Goal: Transaction & Acquisition: Register for event/course

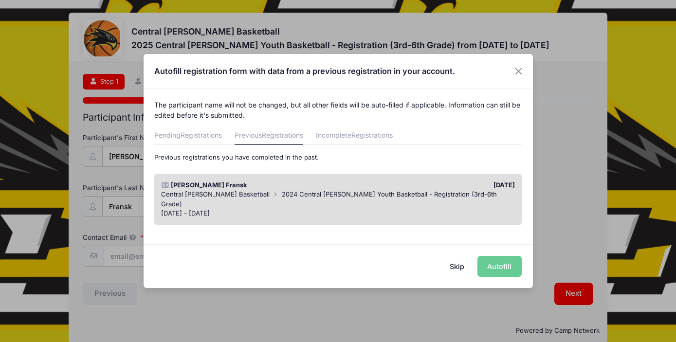
click at [466, 193] on div "Central Lee Basketball 2024 Central Lee Youth Basketball - Registration (3rd-6t…" at bounding box center [338, 199] width 354 height 19
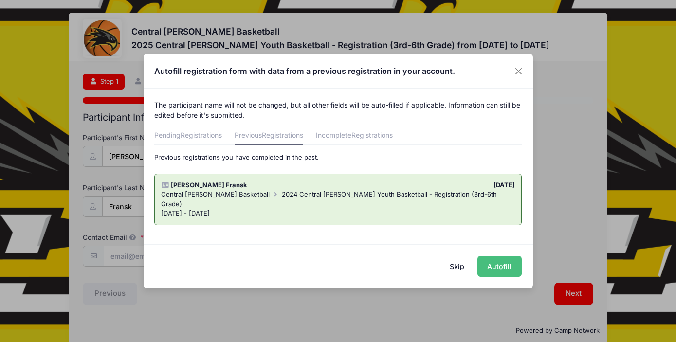
click at [499, 268] on button "Autofill" at bounding box center [499, 266] width 44 height 21
type input "[EMAIL_ADDRESS][DOMAIN_NAME]"
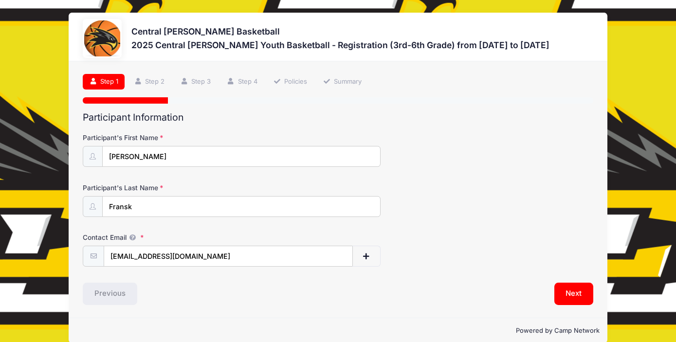
scroll to position [14, 0]
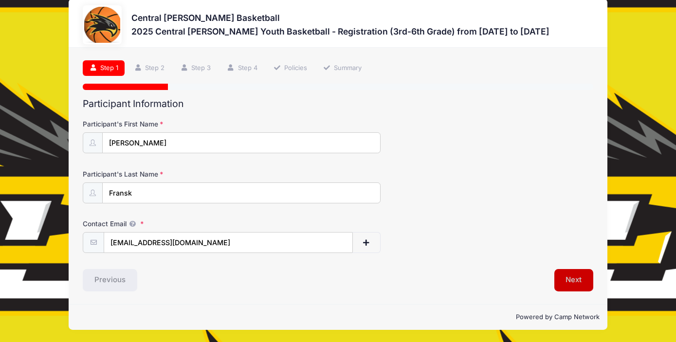
click at [586, 284] on button "Next" at bounding box center [573, 280] width 39 height 22
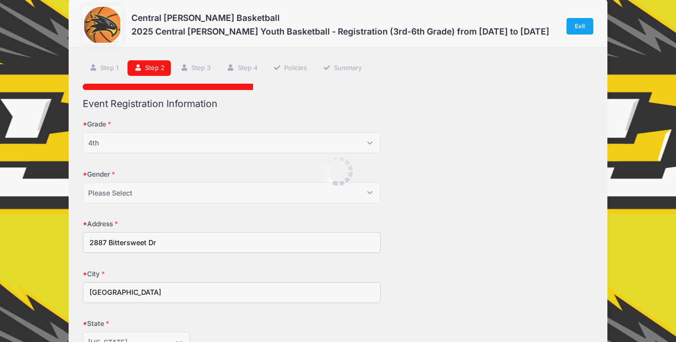
scroll to position [0, 0]
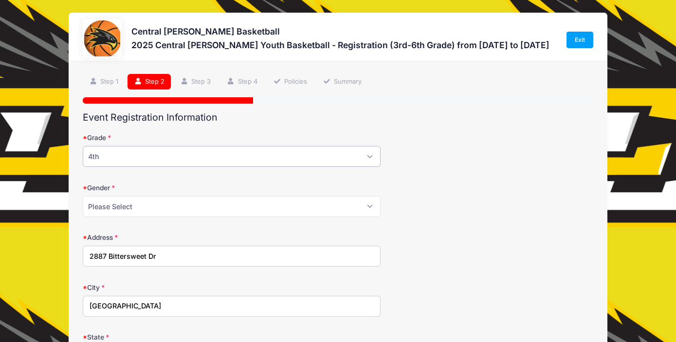
click at [258, 157] on select "Please Select 3rd 4th 5th 6th" at bounding box center [232, 156] width 298 height 21
select select "5th"
click at [83, 146] on select "Please Select 3rd 4th 5th 6th" at bounding box center [232, 156] width 298 height 21
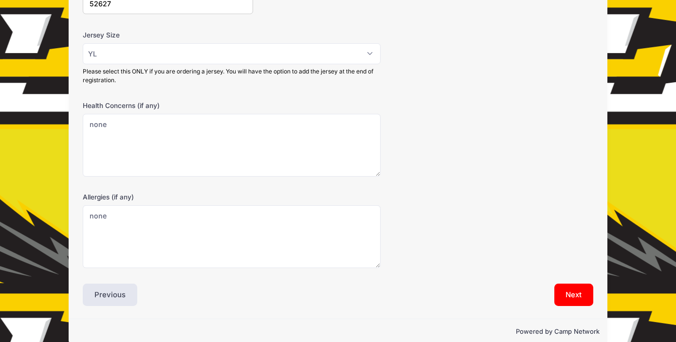
scroll to position [416, 0]
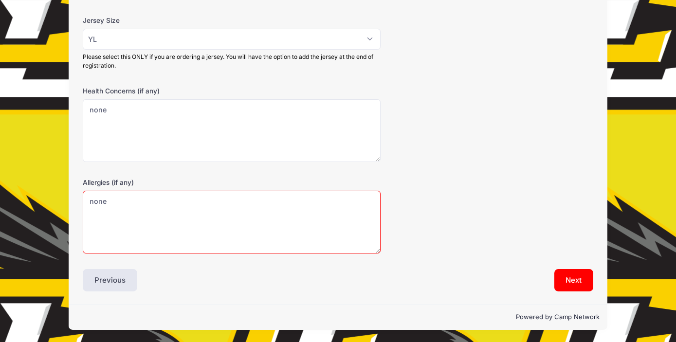
click at [171, 204] on textarea "none" at bounding box center [232, 222] width 298 height 63
type textarea "n"
type textarea "e"
type textarea "early registrations"
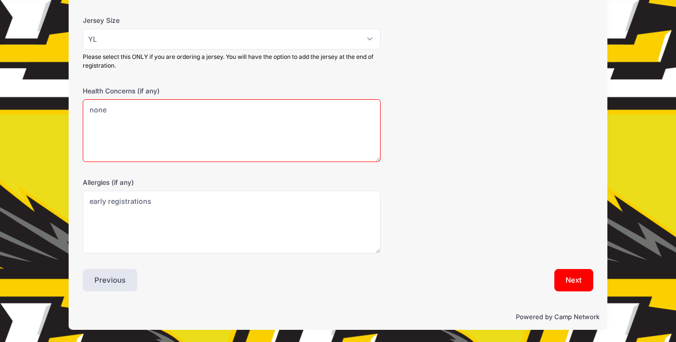
click at [120, 103] on textarea "none" at bounding box center [232, 130] width 298 height 63
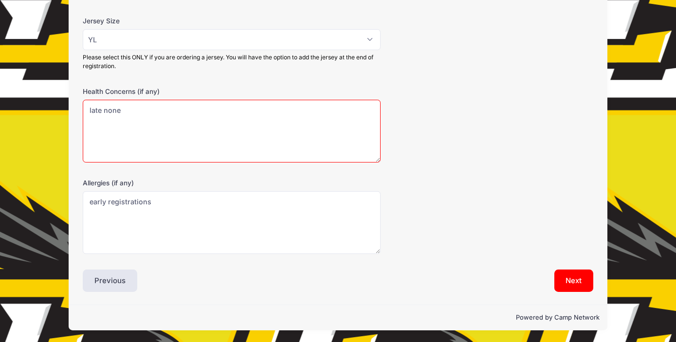
click at [132, 110] on textarea "none" at bounding box center [232, 131] width 298 height 63
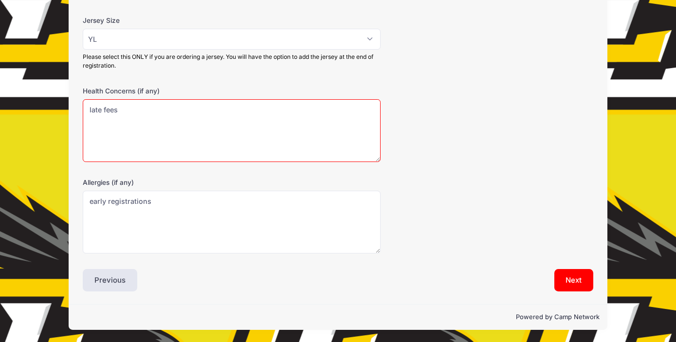
type textarea "late fees"
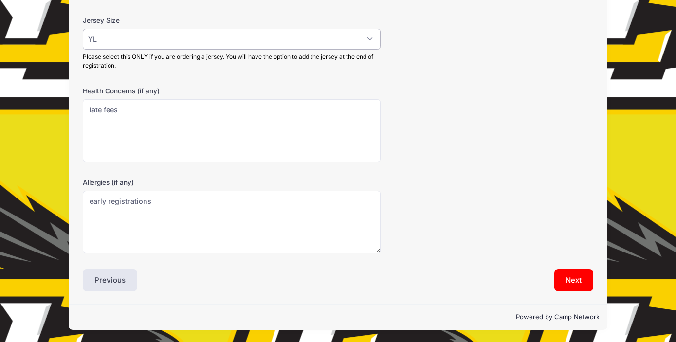
click at [169, 42] on select "Please Select YS YM YL AS AM AL AXL" at bounding box center [232, 39] width 298 height 21
click at [83, 29] on select "Please Select YS YM YL AS AM AL AXL" at bounding box center [232, 39] width 298 height 21
click at [578, 276] on button "Next" at bounding box center [573, 280] width 39 height 22
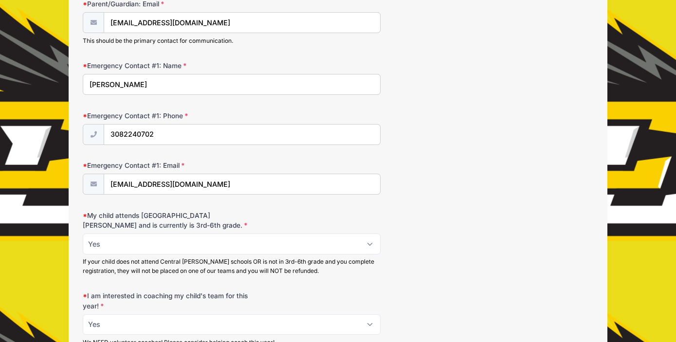
scroll to position [263, 0]
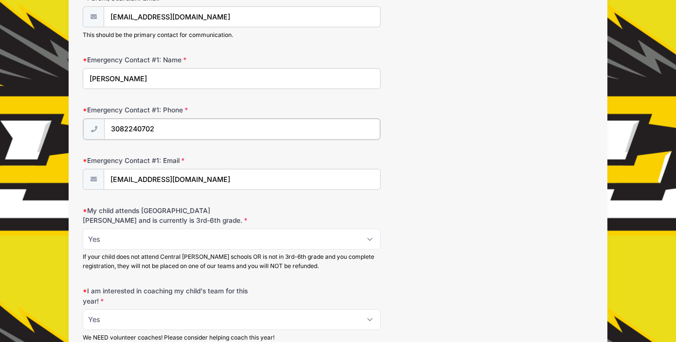
click at [182, 125] on input "3082240702" at bounding box center [242, 129] width 276 height 21
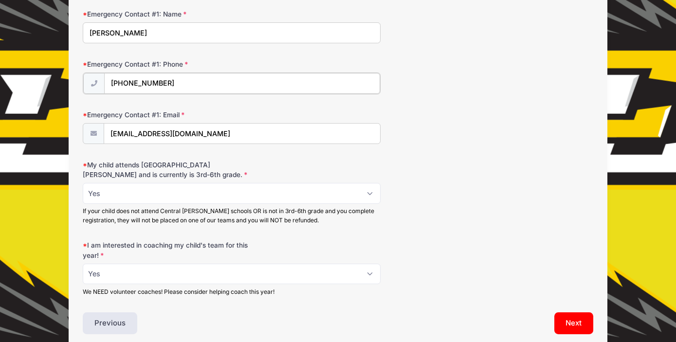
scroll to position [352, 0]
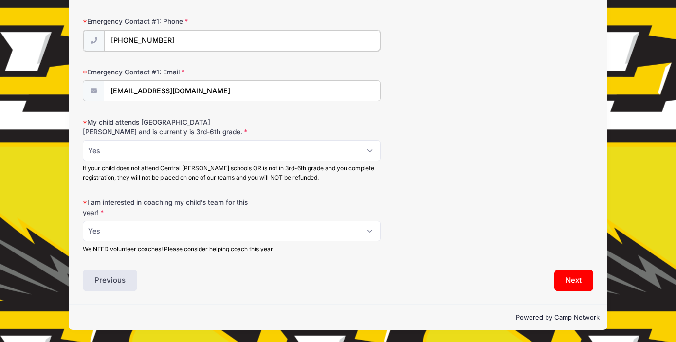
type input "(308) 224-0703"
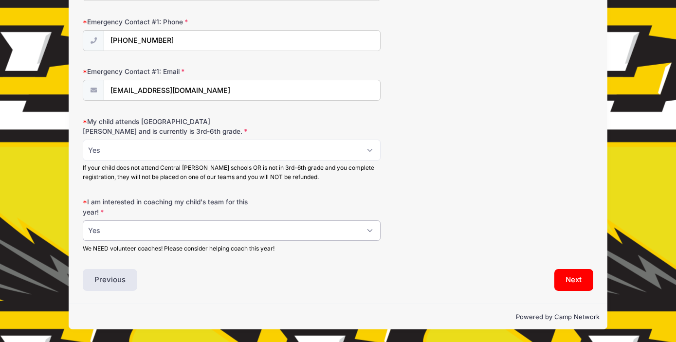
click at [213, 232] on select "Please Select Yes No" at bounding box center [232, 230] width 298 height 21
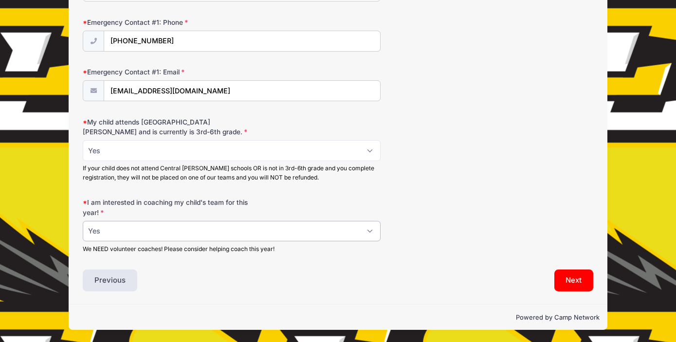
click at [83, 221] on select "Please Select Yes No" at bounding box center [232, 231] width 298 height 21
click at [583, 282] on button "Next" at bounding box center [573, 280] width 39 height 22
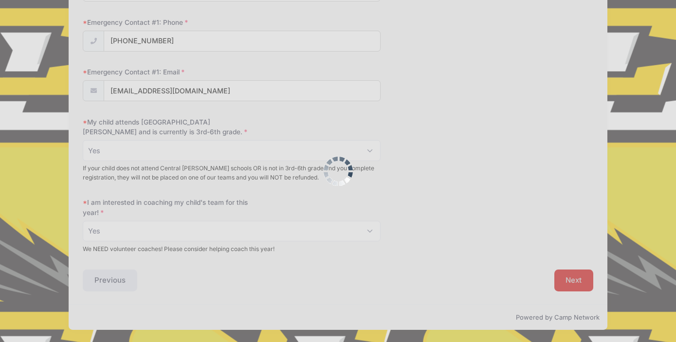
scroll to position [0, 0]
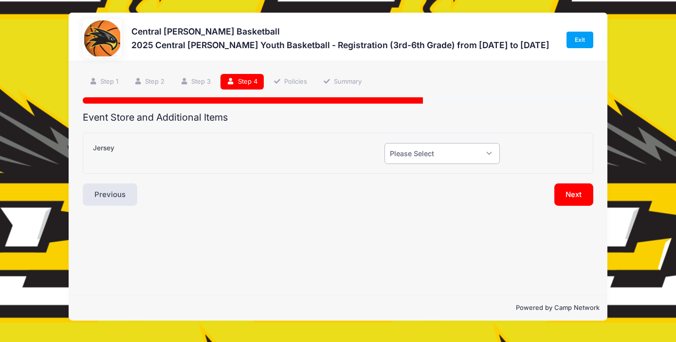
click at [442, 150] on select "Please Select Yes (+$20.00) No" at bounding box center [441, 153] width 115 height 21
click at [580, 198] on button "Next" at bounding box center [573, 194] width 39 height 22
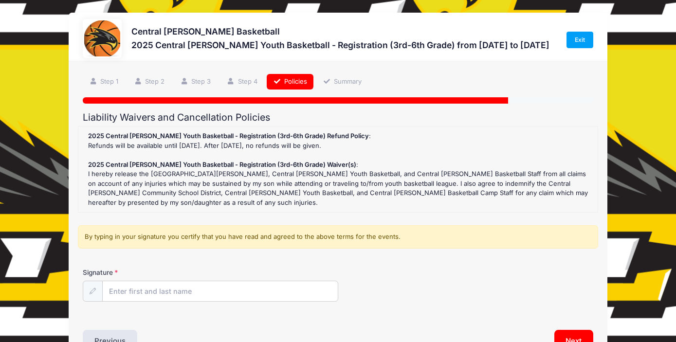
scroll to position [61, 0]
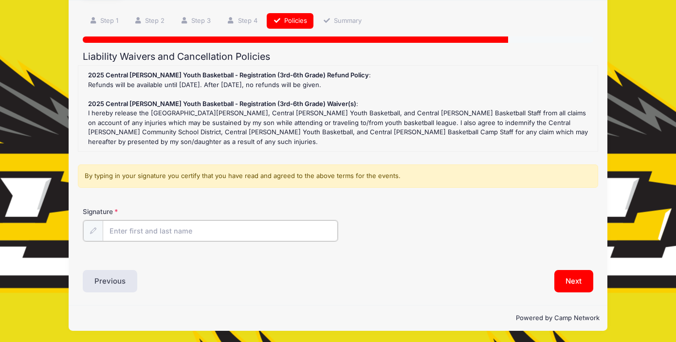
click at [234, 226] on input "Signature" at bounding box center [220, 230] width 235 height 21
type input "Angie Fransk"
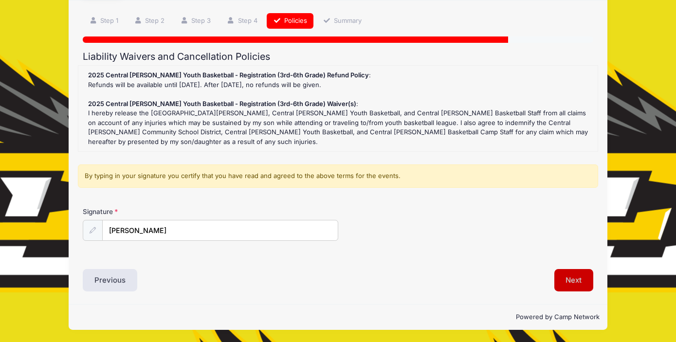
click at [574, 272] on button "Next" at bounding box center [573, 280] width 39 height 22
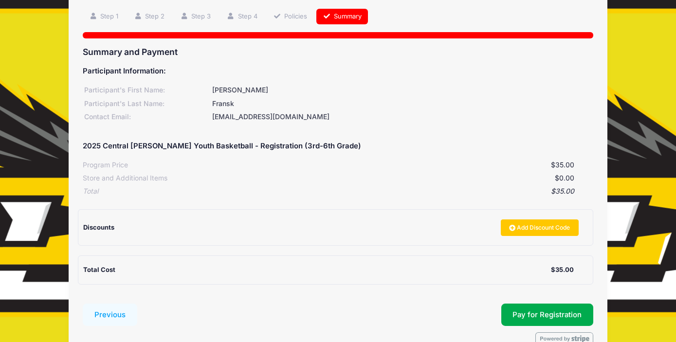
scroll to position [119, 0]
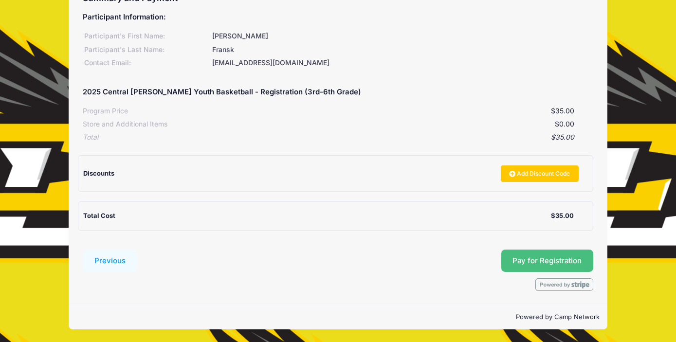
click at [555, 256] on button "Pay for Registration" at bounding box center [547, 261] width 92 height 22
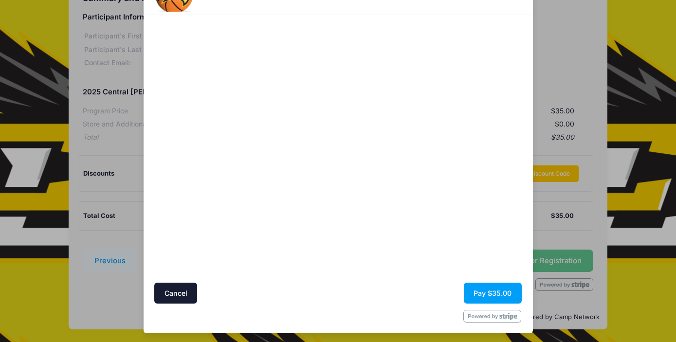
scroll to position [51, 0]
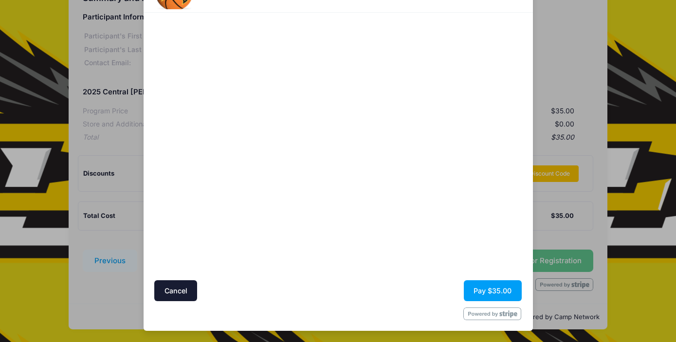
click at [384, 196] on div at bounding box center [431, 147] width 179 height 258
click at [407, 251] on div at bounding box center [431, 147] width 179 height 258
click at [494, 290] on button "Pay $35.00" at bounding box center [493, 290] width 58 height 21
